Goal: Task Accomplishment & Management: Complete application form

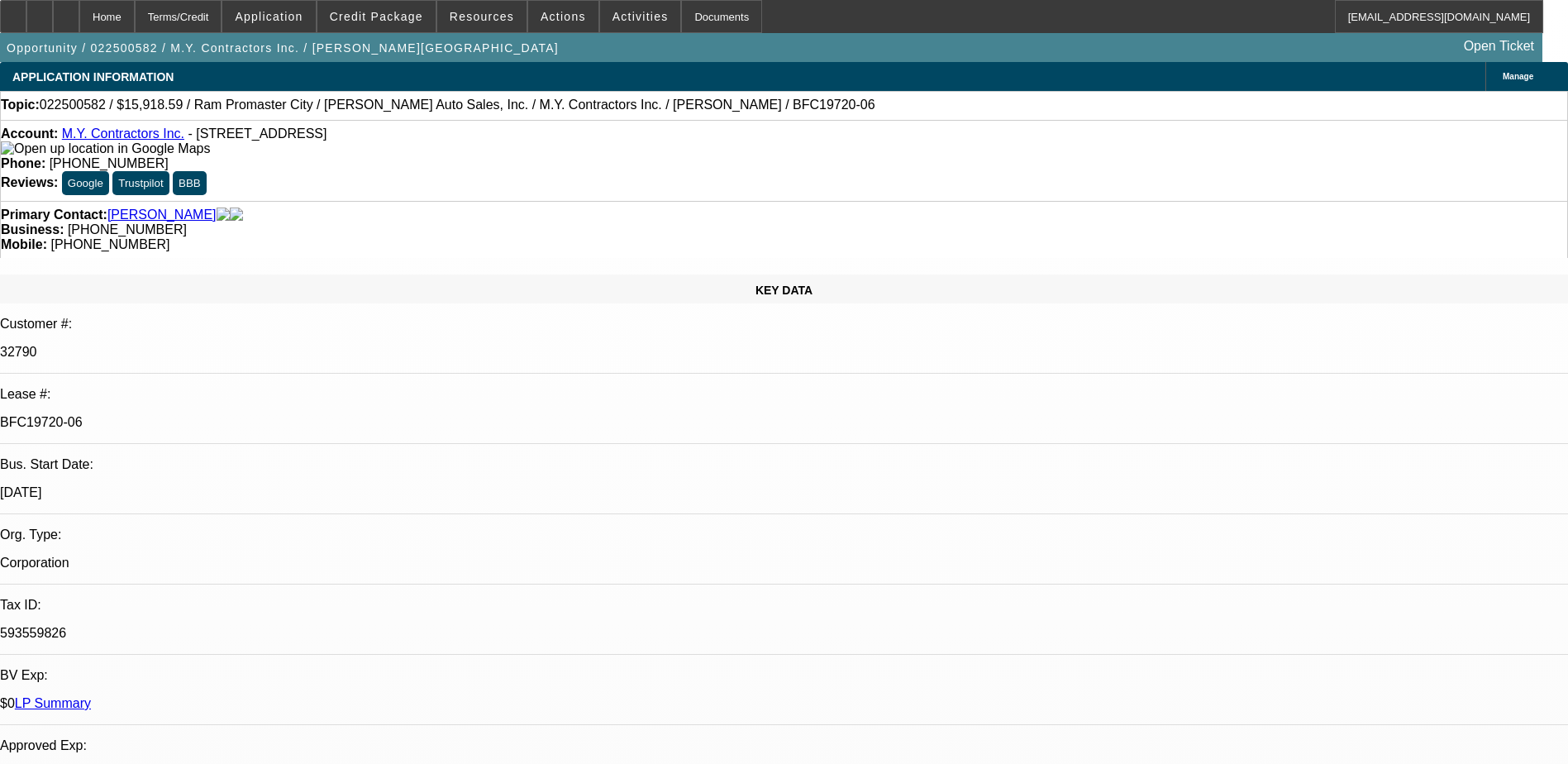
select select "0"
select select "3"
select select "0"
select select "6"
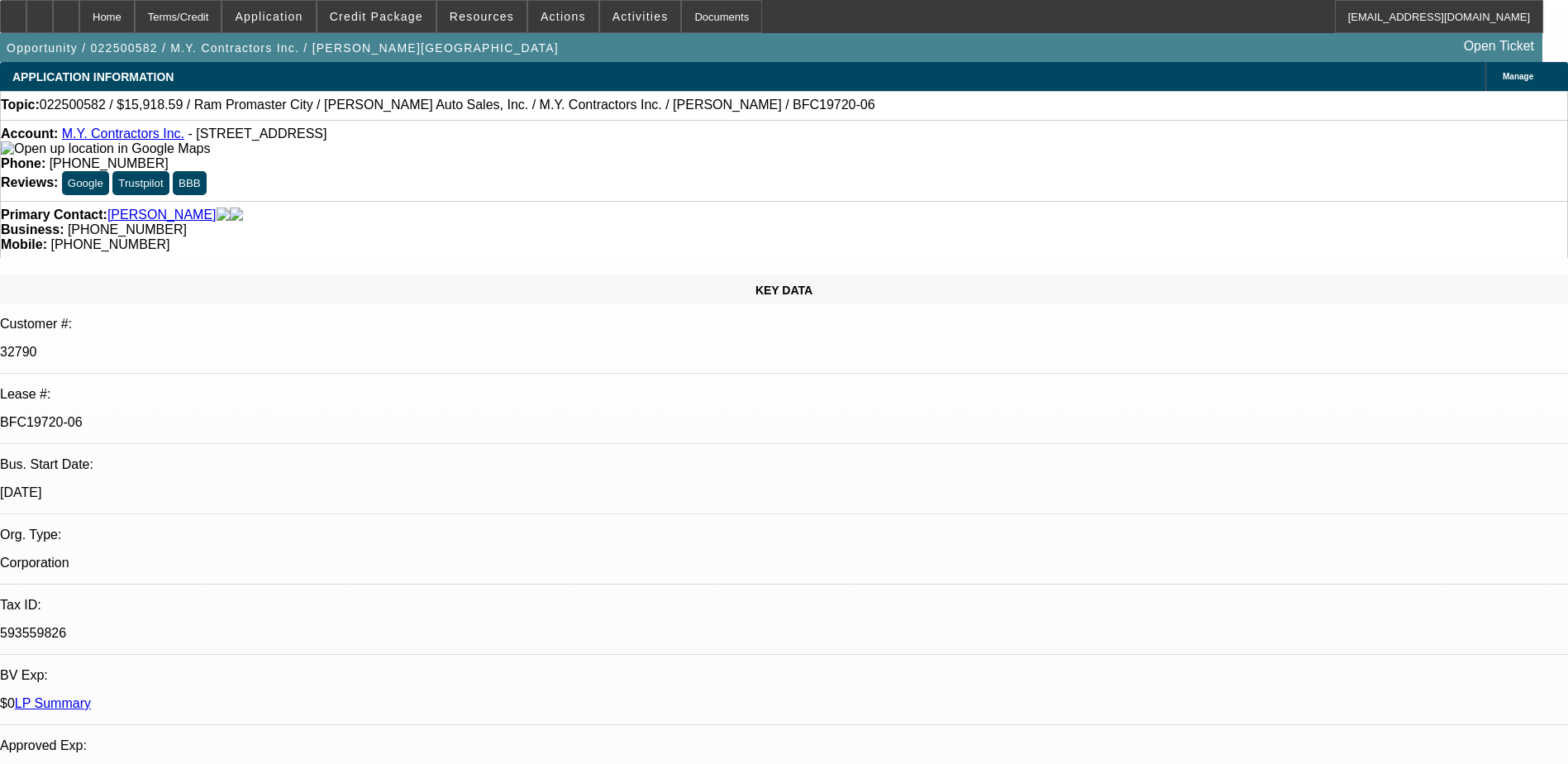
select select "0"
select select "6"
select select "0"
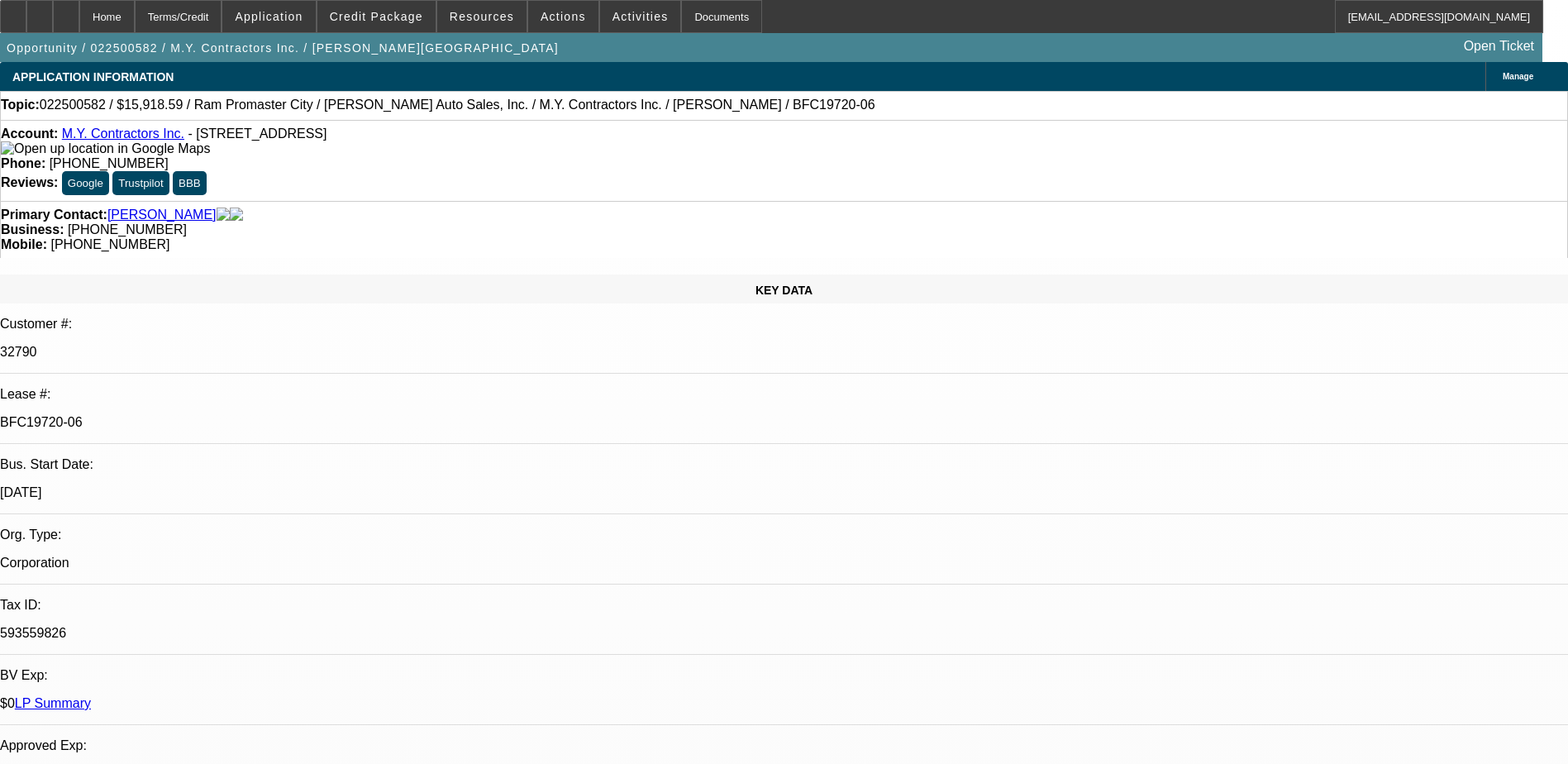
select select "0"
select select "6"
select select "0"
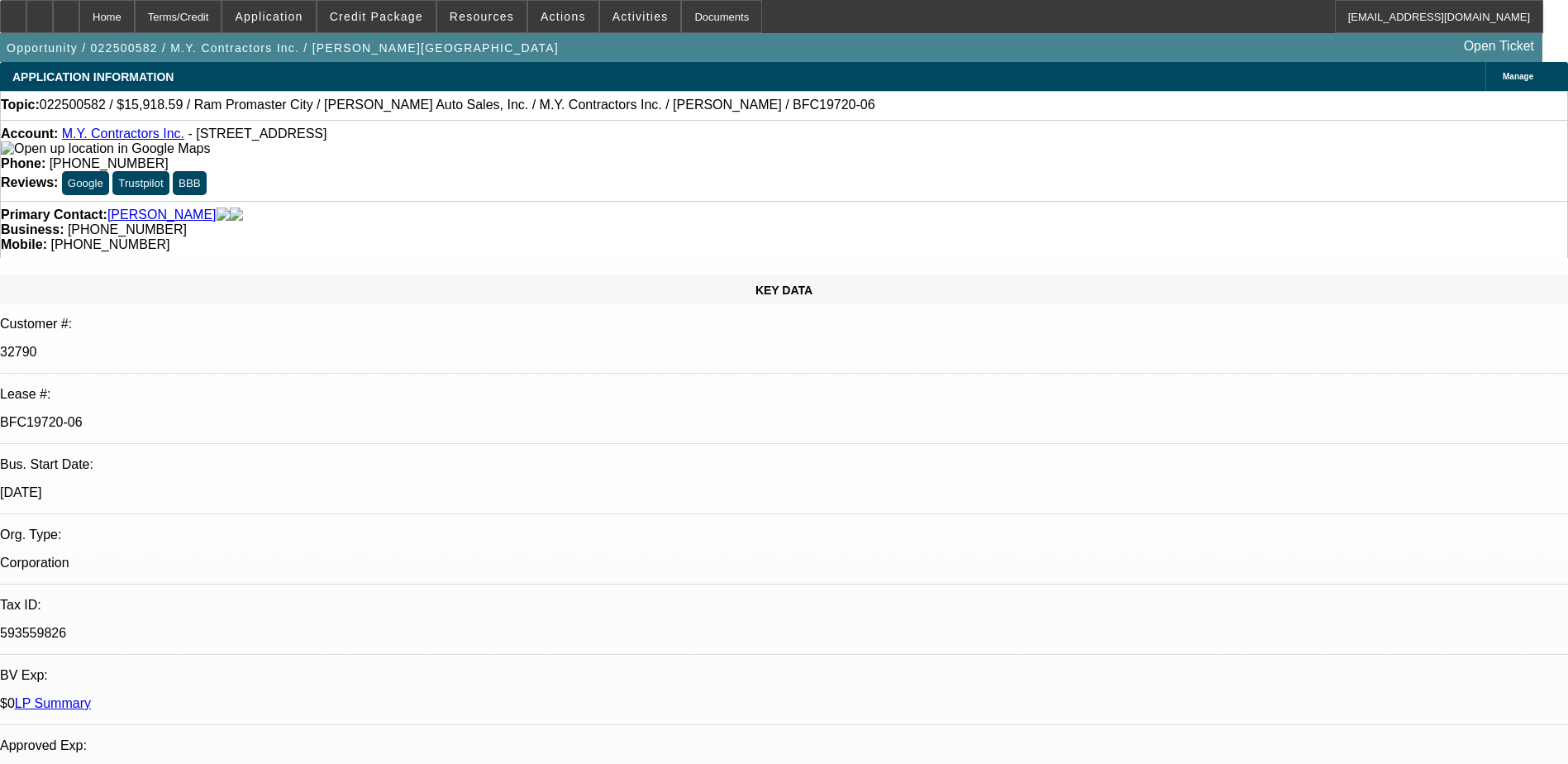
select select "0"
select select "6"
